Goal: Task Accomplishment & Management: Manage account settings

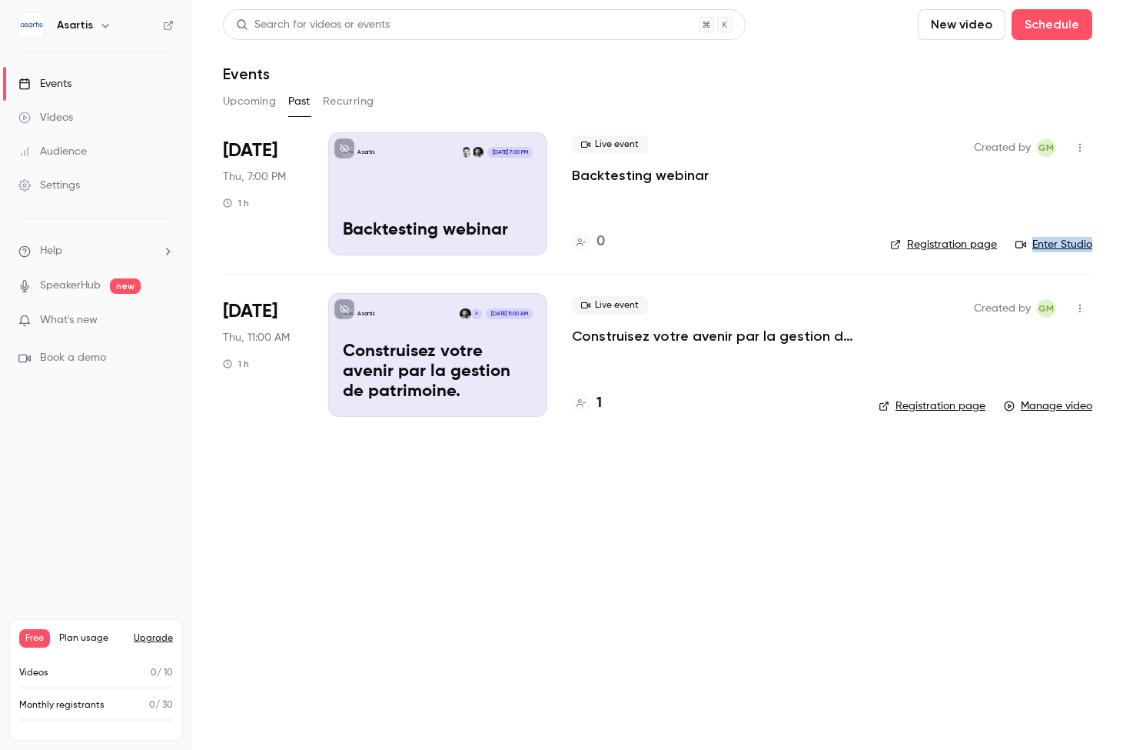
click at [967, 244] on link "Registration page" at bounding box center [943, 244] width 107 height 15
click at [1081, 143] on icon "button" at bounding box center [1080, 147] width 12 height 11
click at [1002, 301] on div "Cancel event" at bounding box center [1021, 306] width 117 height 15
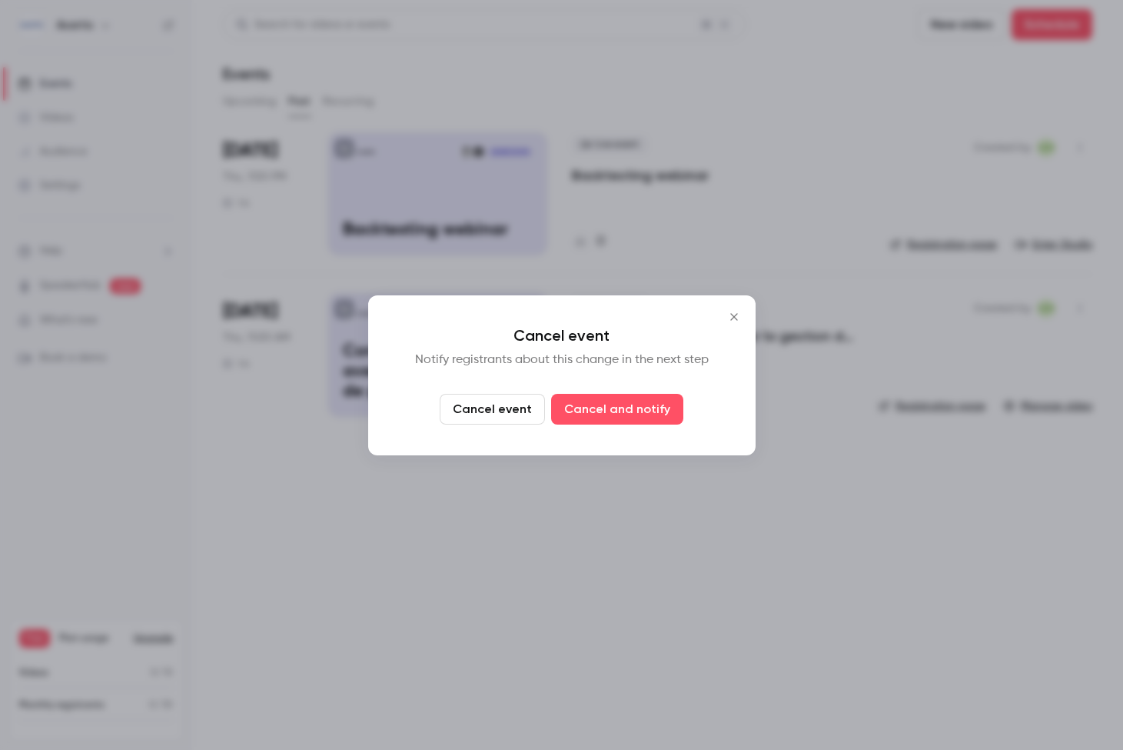
click at [514, 414] on button "Cancel event" at bounding box center [492, 409] width 105 height 31
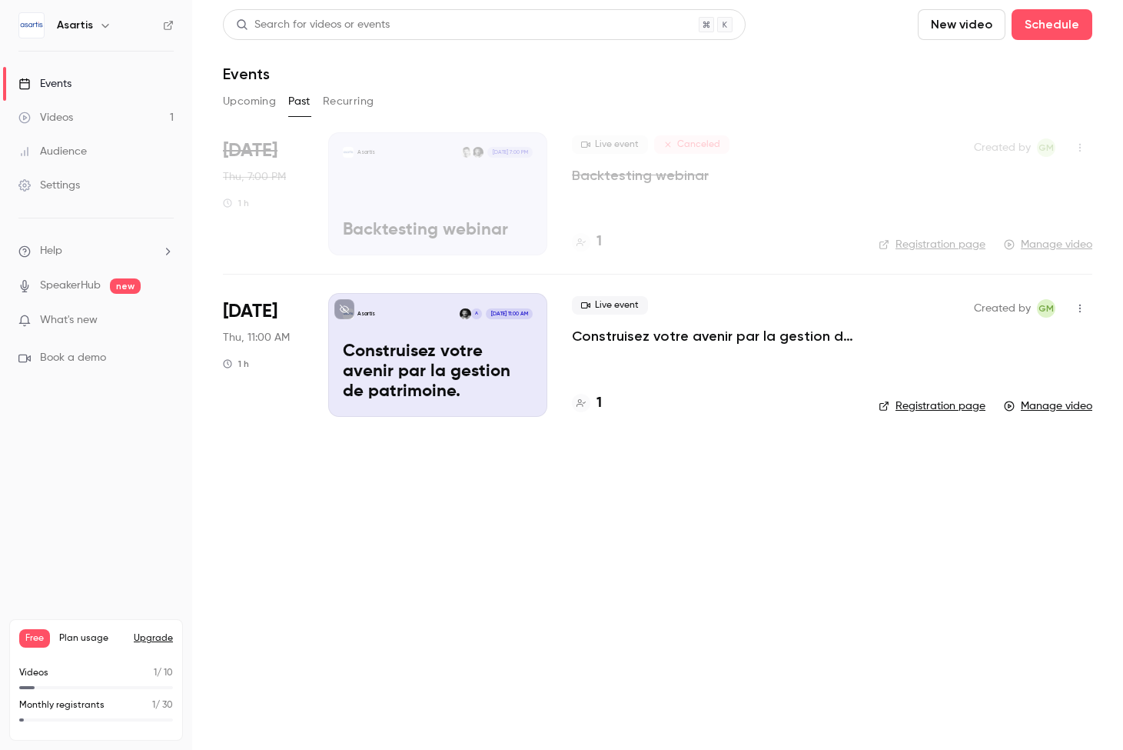
click at [918, 28] on button "New video" at bounding box center [962, 24] width 88 height 31
click at [880, 35] on div at bounding box center [561, 375] width 1123 height 750
click at [1012, 25] on button "Schedule" at bounding box center [1052, 24] width 81 height 31
click at [869, 56] on li "One time event" at bounding box center [833, 67] width 166 height 40
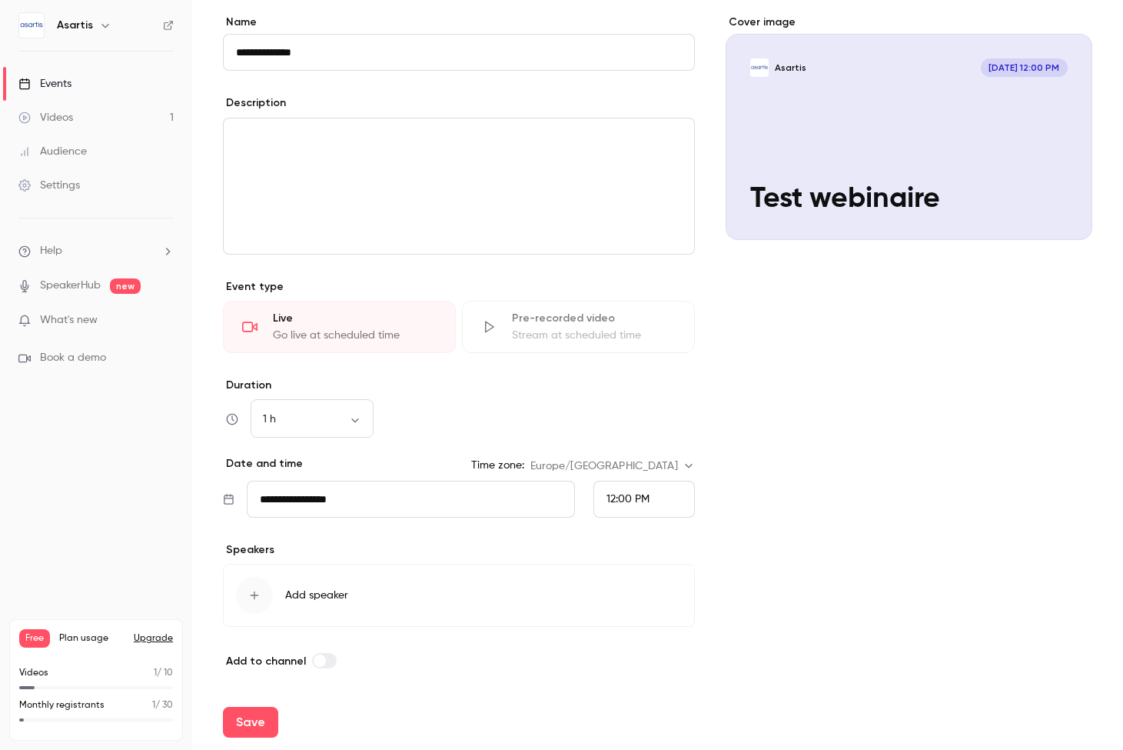
scroll to position [124, 0]
type input "**********"
click at [295, 596] on span "Add speaker" at bounding box center [316, 594] width 63 height 15
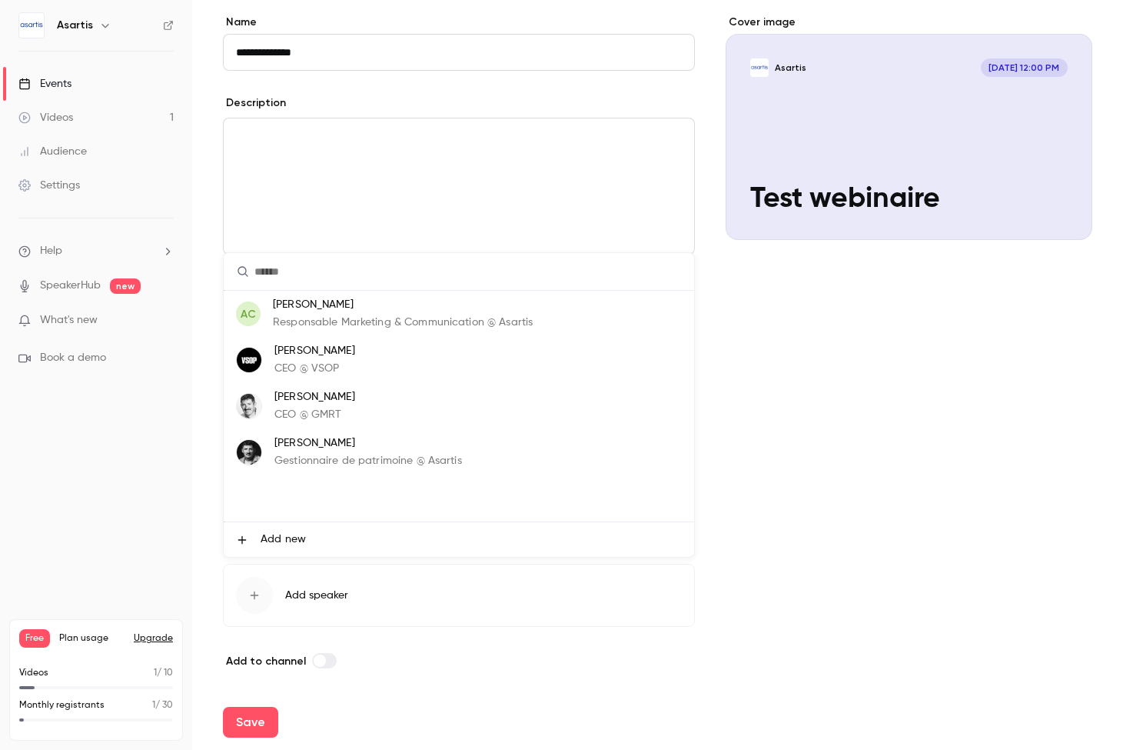
click at [338, 418] on p "CEO @ GMRT" at bounding box center [315, 415] width 81 height 16
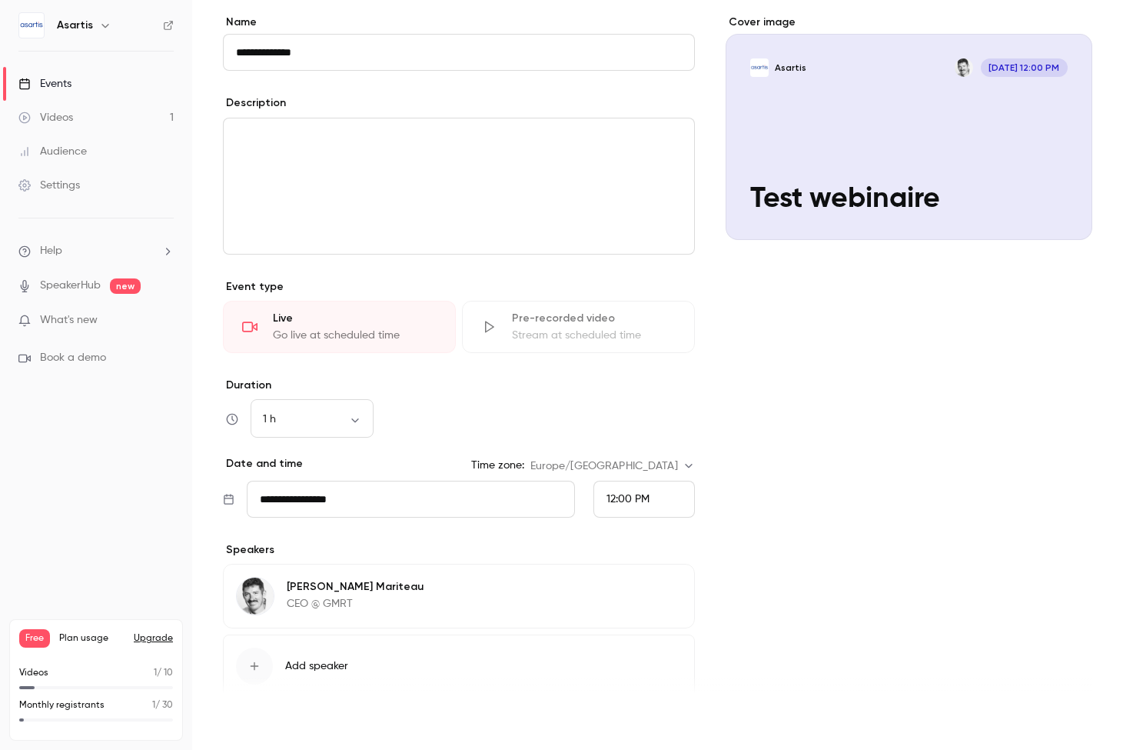
click at [257, 727] on button "Save" at bounding box center [250, 722] width 55 height 31
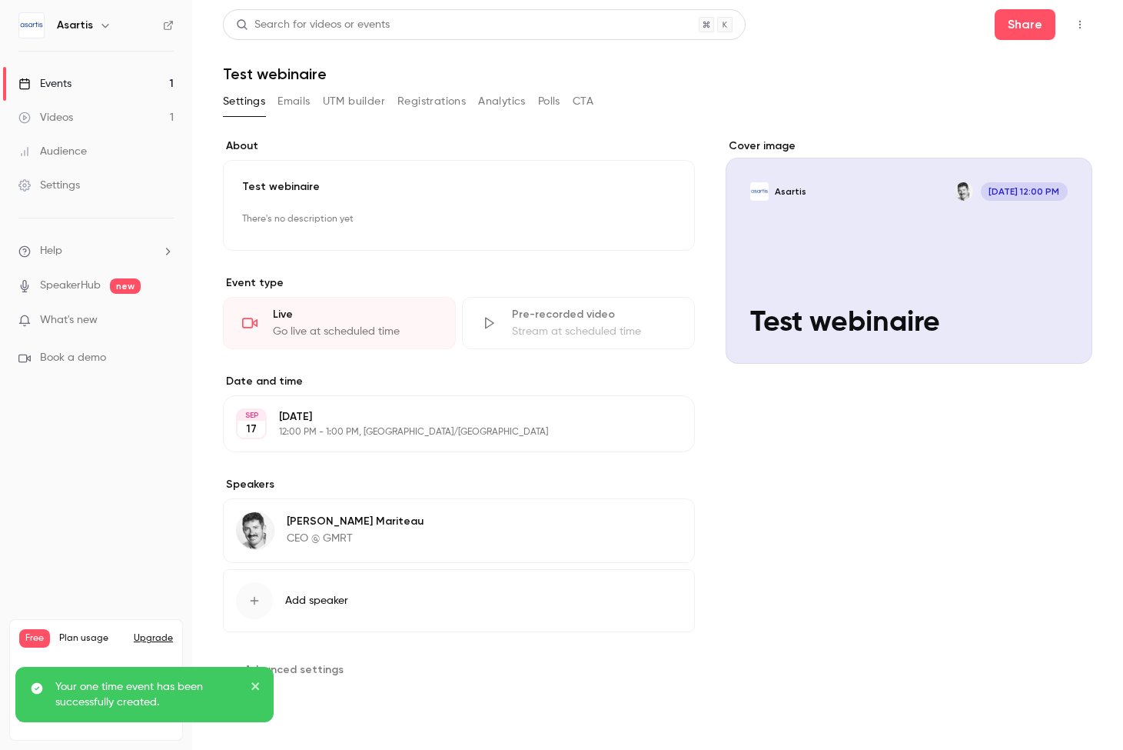
click at [95, 89] on link "Events 1" at bounding box center [96, 84] width 192 height 34
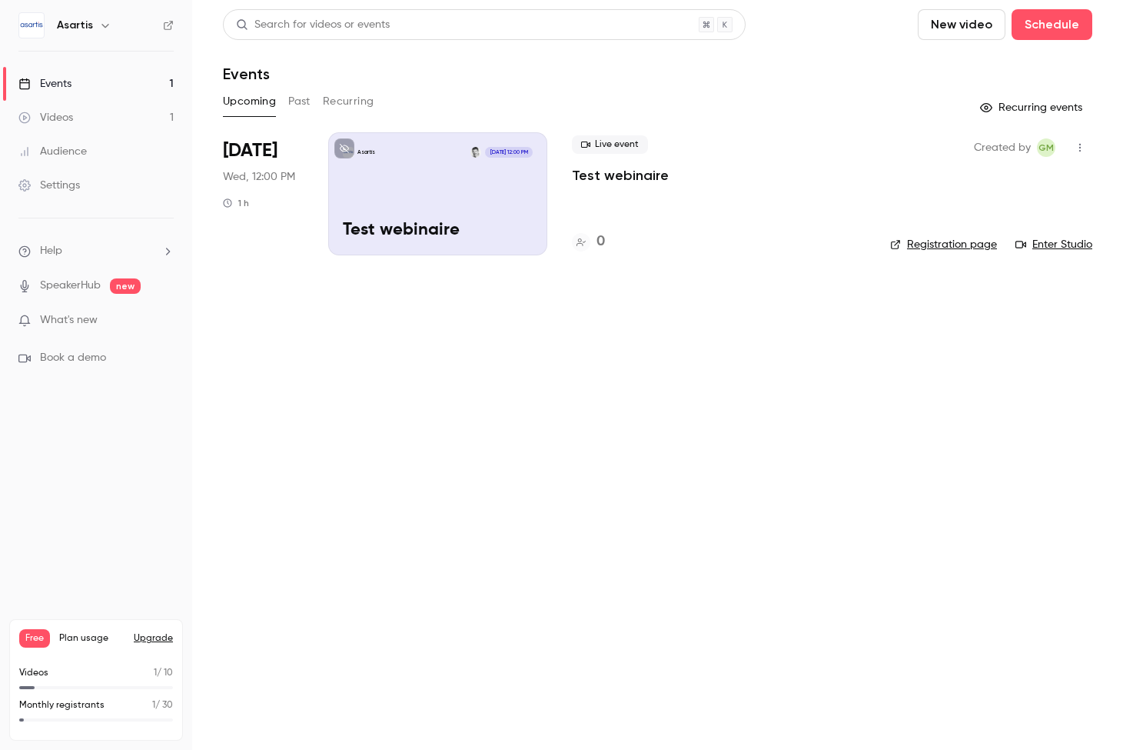
click at [1050, 244] on link "Enter Studio" at bounding box center [1054, 244] width 77 height 15
click at [968, 248] on link "Registration page" at bounding box center [943, 244] width 107 height 15
click at [932, 244] on link "Registration page" at bounding box center [943, 244] width 107 height 15
